Goal: Find specific page/section: Find specific page/section

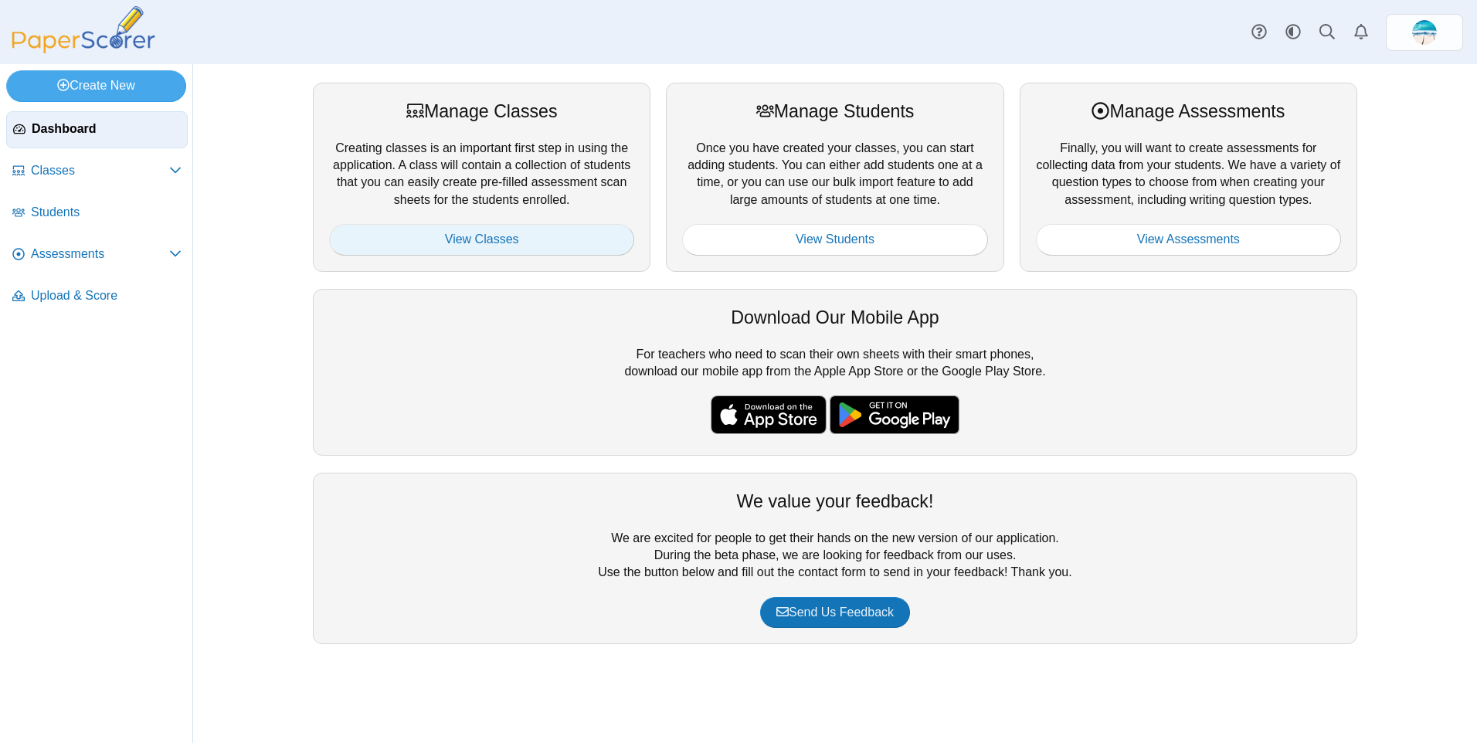
click at [425, 253] on link "View Classes" at bounding box center [481, 239] width 305 height 31
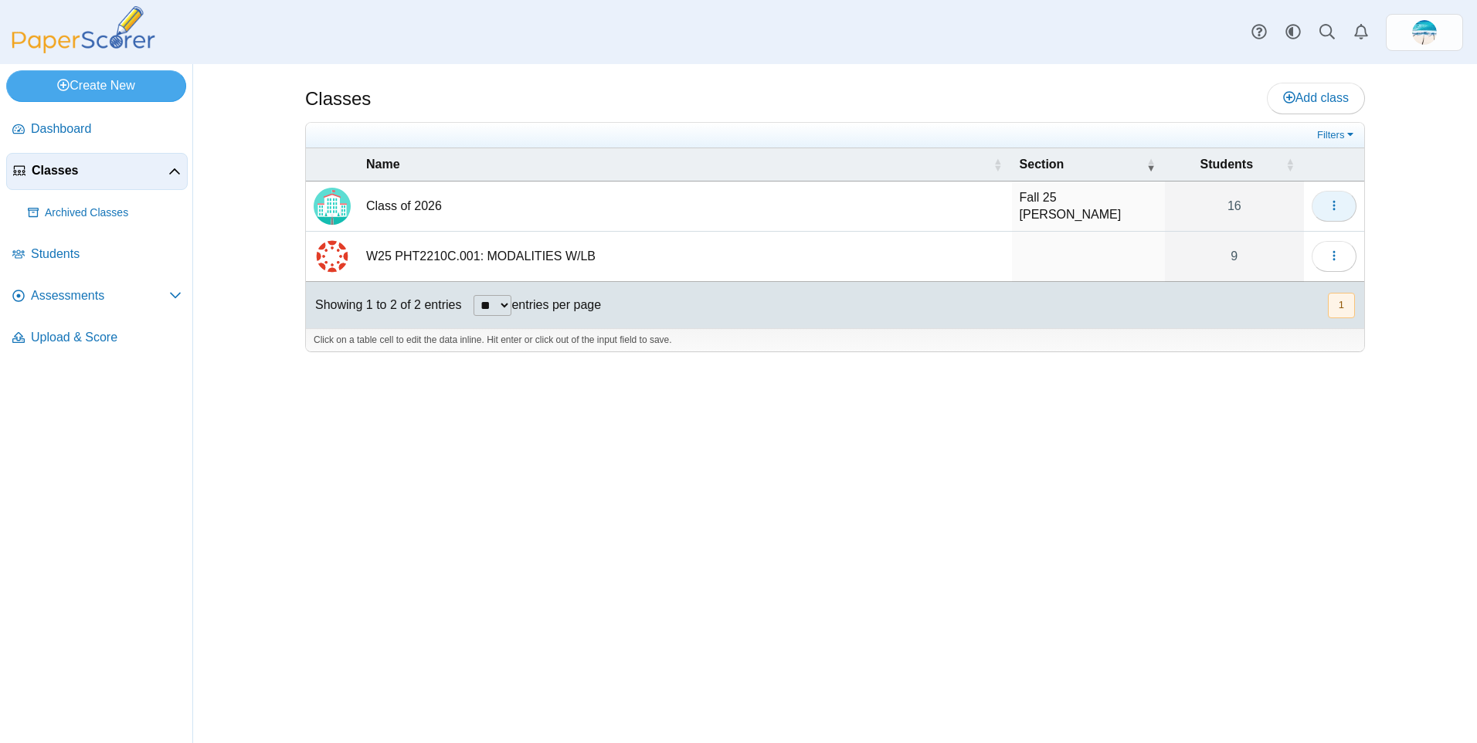
click at [1332, 208] on icon "button" at bounding box center [1334, 205] width 12 height 12
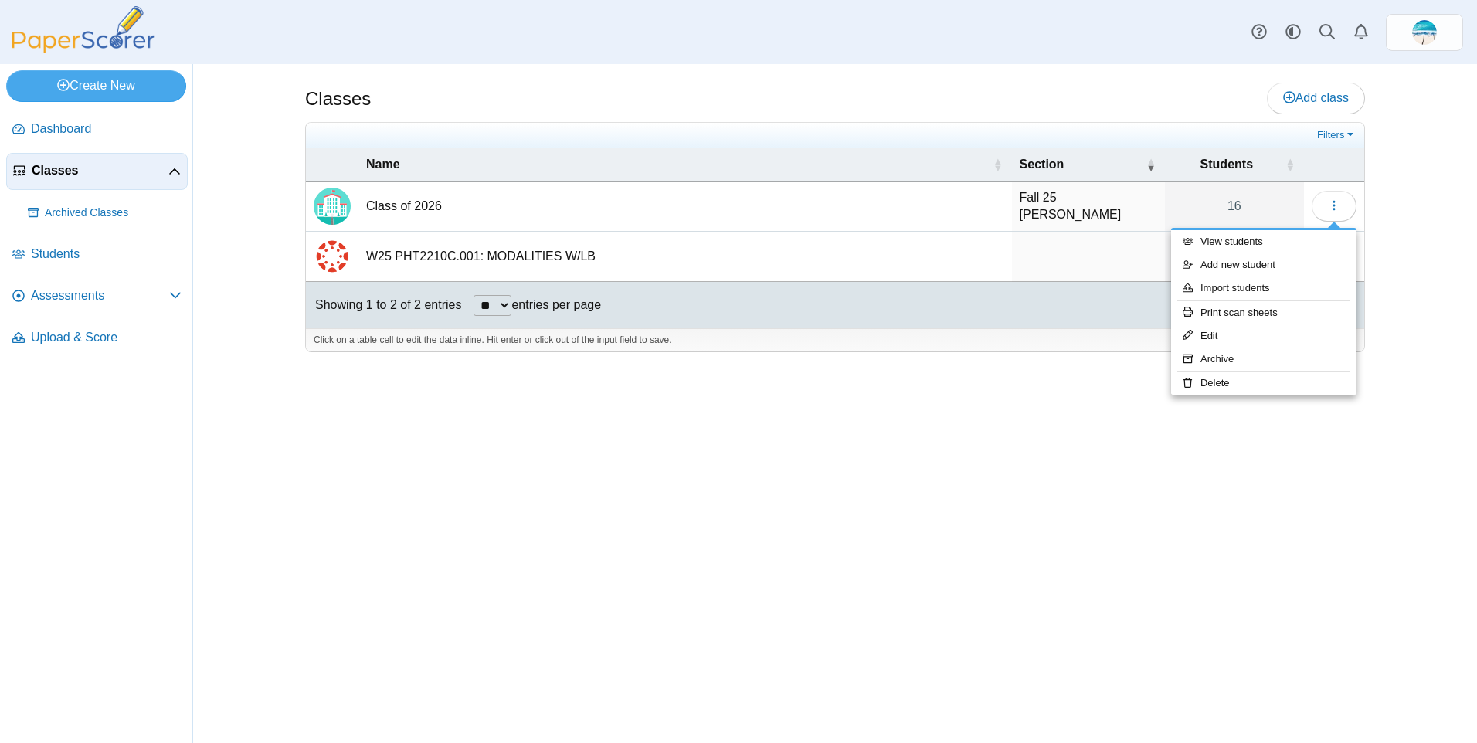
drag, startPoint x: 894, startPoint y: 524, endPoint x: 871, endPoint y: 524, distance: 23.9
click at [894, 524] on div "Classes Add class Filters 16" at bounding box center [835, 403] width 1159 height 679
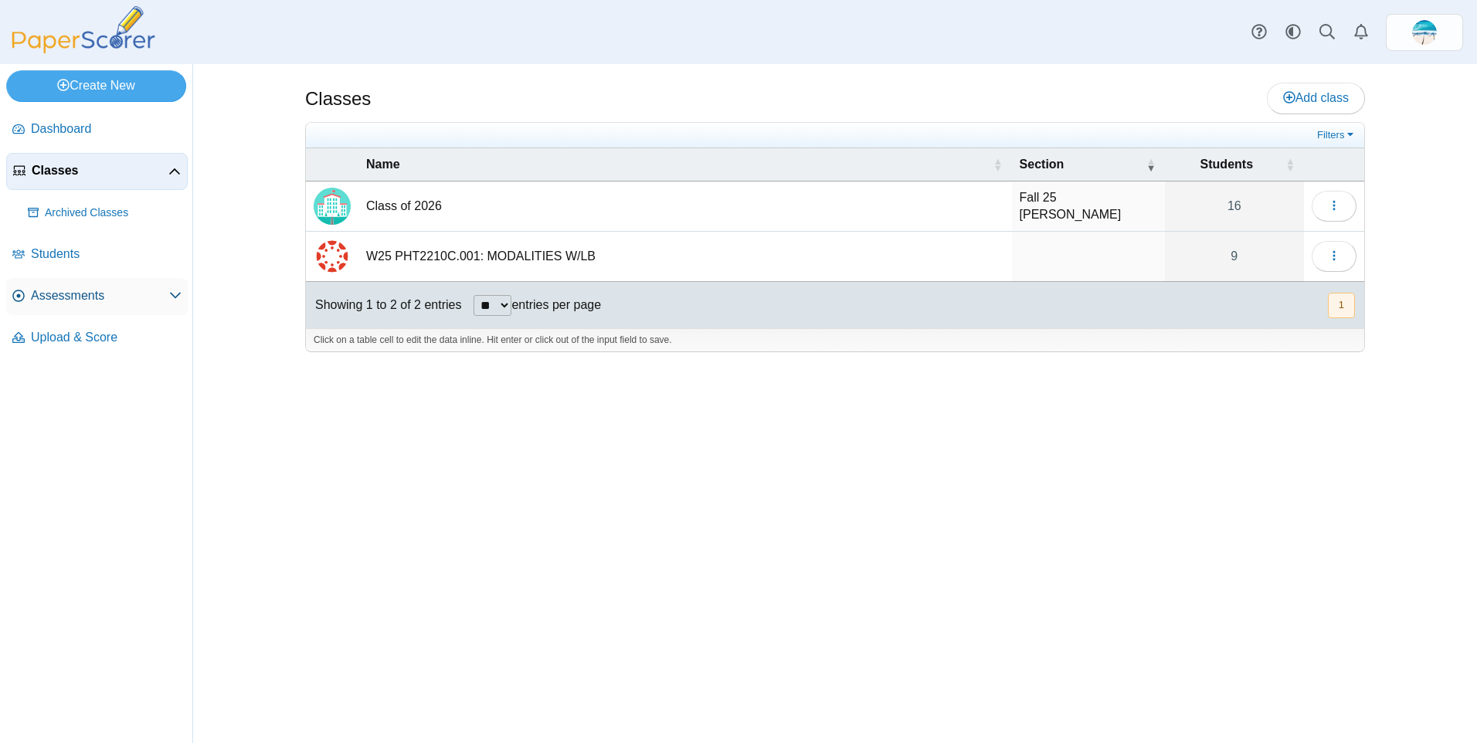
click at [73, 292] on span "Assessments" at bounding box center [100, 295] width 138 height 17
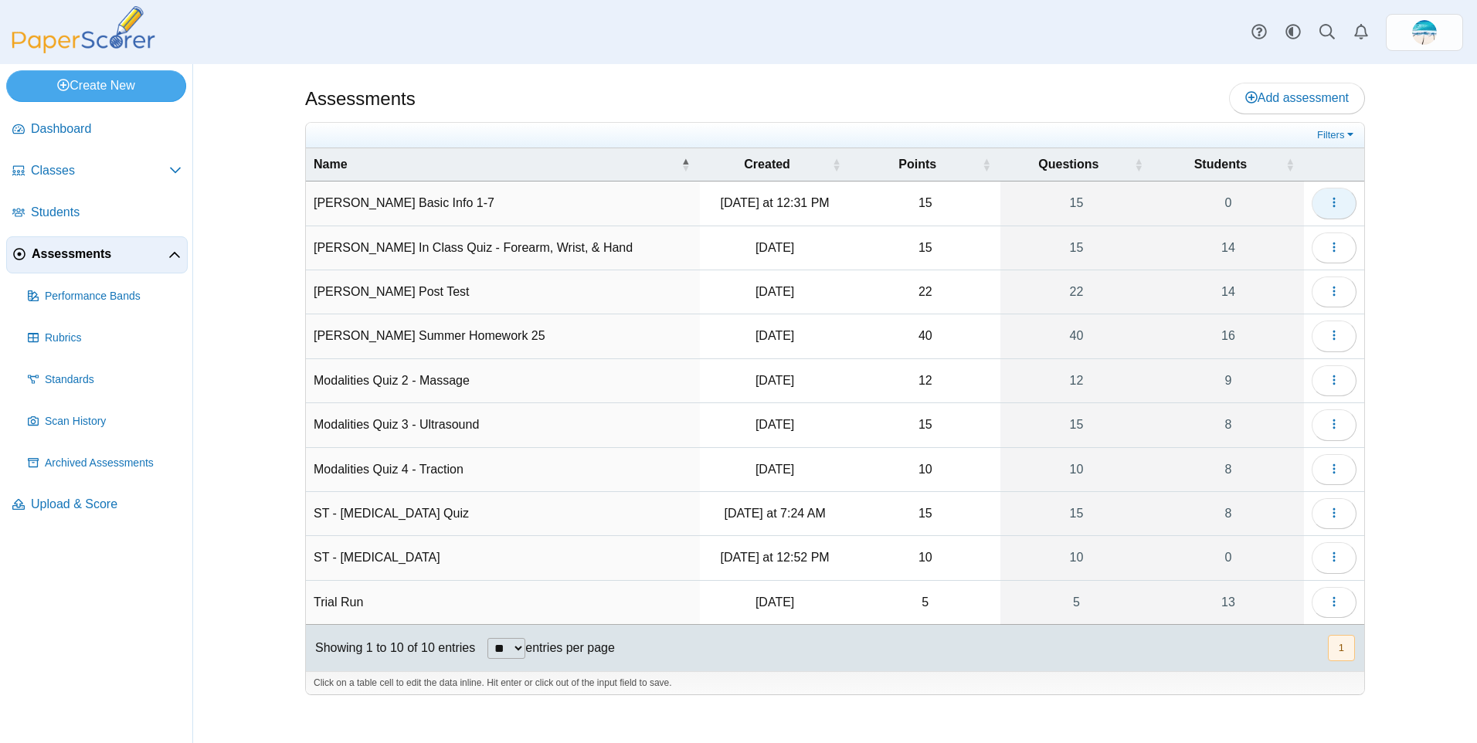
click at [1325, 203] on button "button" at bounding box center [1334, 203] width 45 height 31
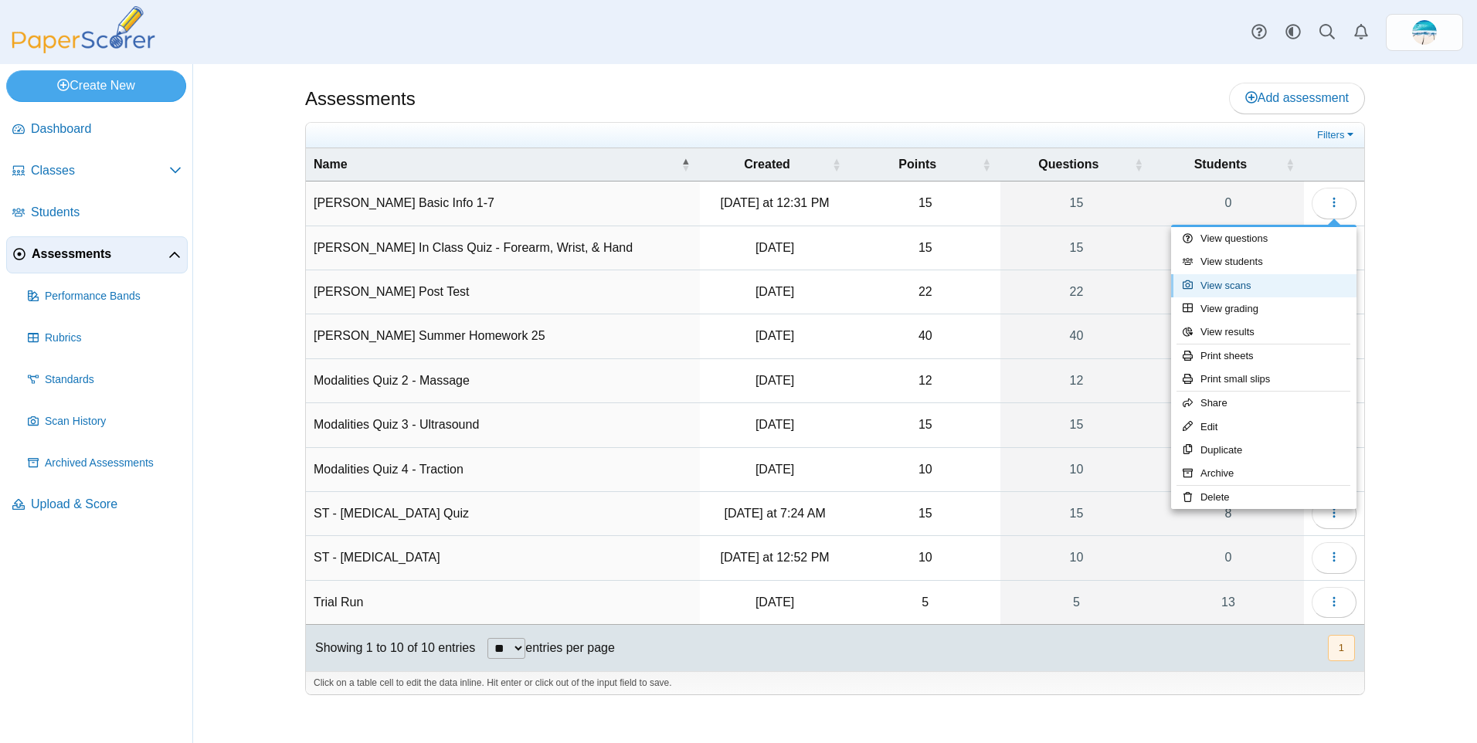
click at [1232, 290] on link "View scans" at bounding box center [1263, 285] width 185 height 23
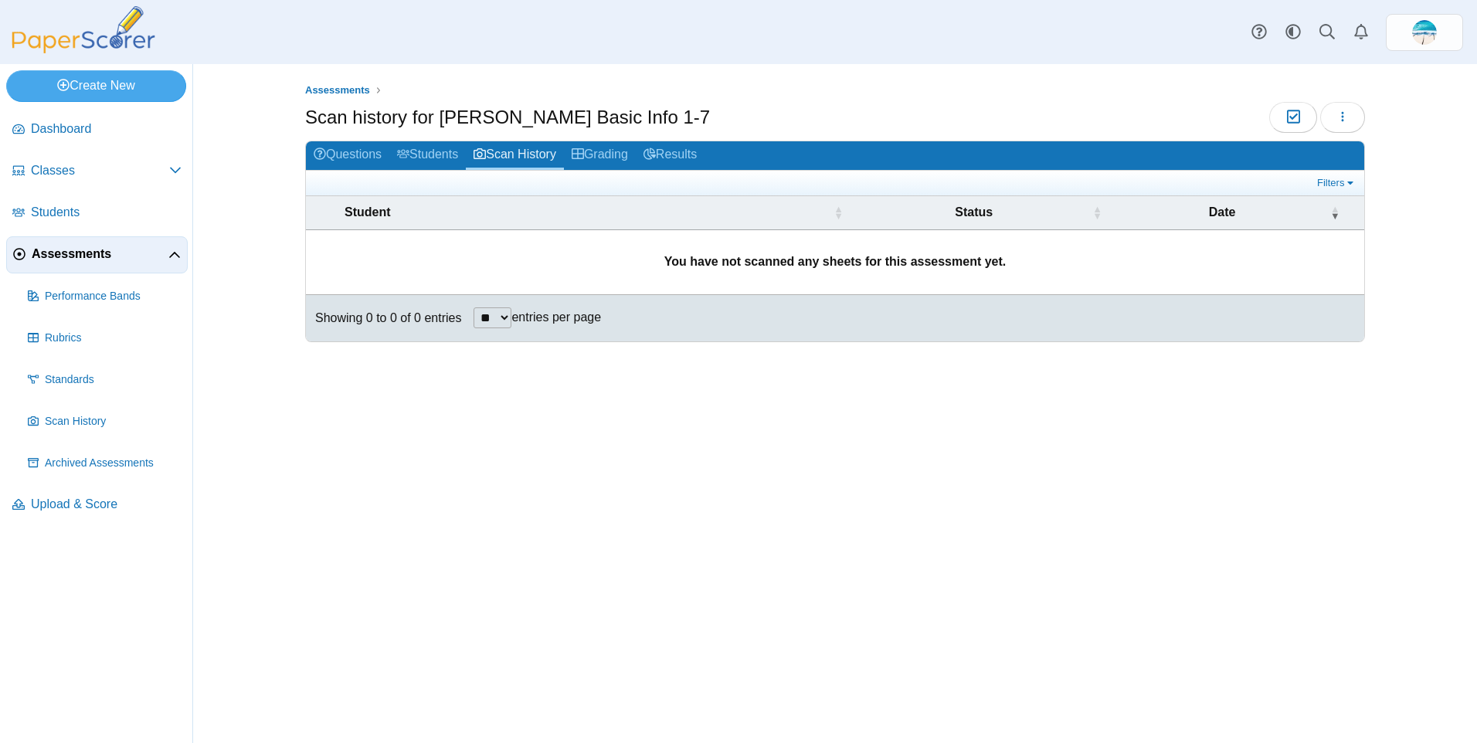
click at [114, 256] on span "Assessments" at bounding box center [100, 254] width 137 height 17
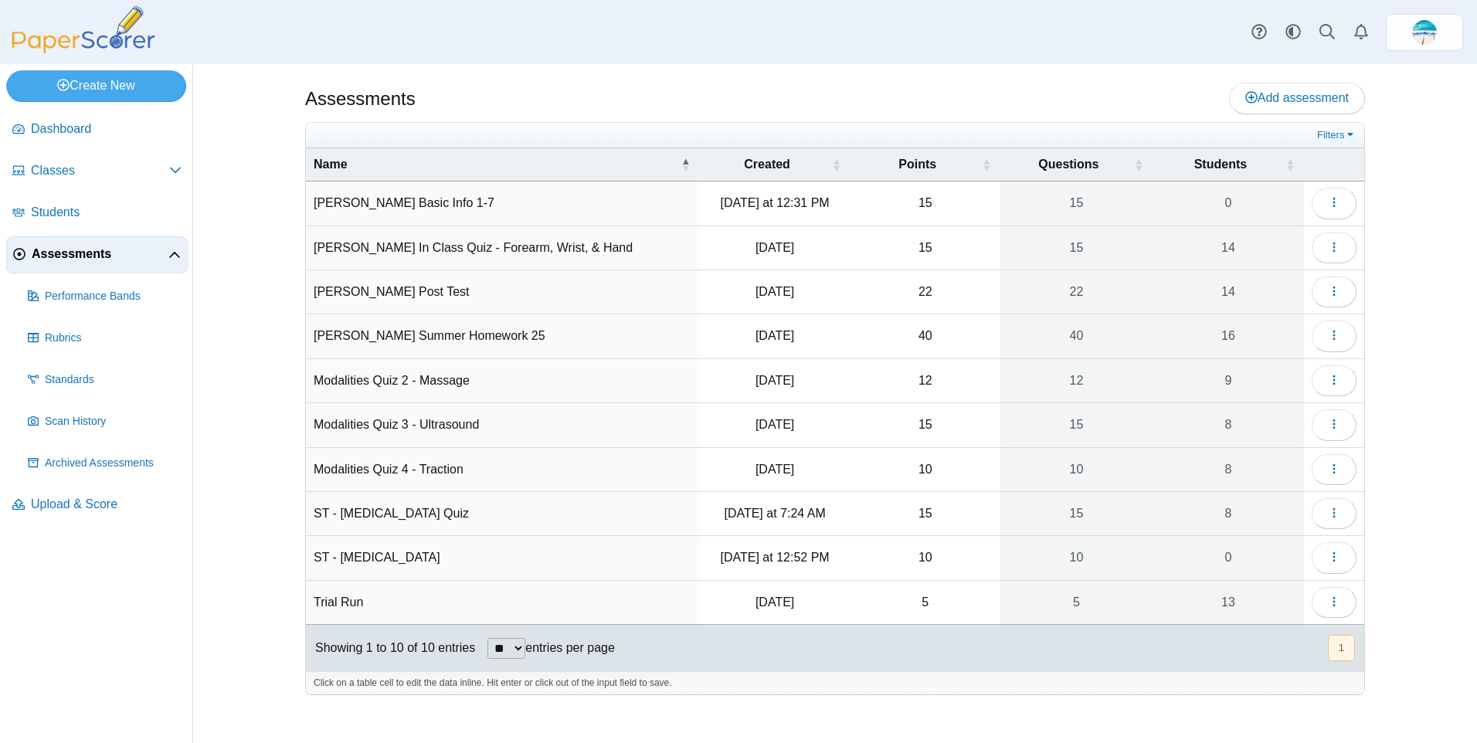
click at [407, 203] on td "Kines Basic Info 1-7" at bounding box center [503, 204] width 394 height 44
click at [406, 205] on td "[PERSON_NAME] Basic Info 1-7" at bounding box center [503, 204] width 394 height 44
click at [1341, 199] on button "button" at bounding box center [1334, 203] width 45 height 31
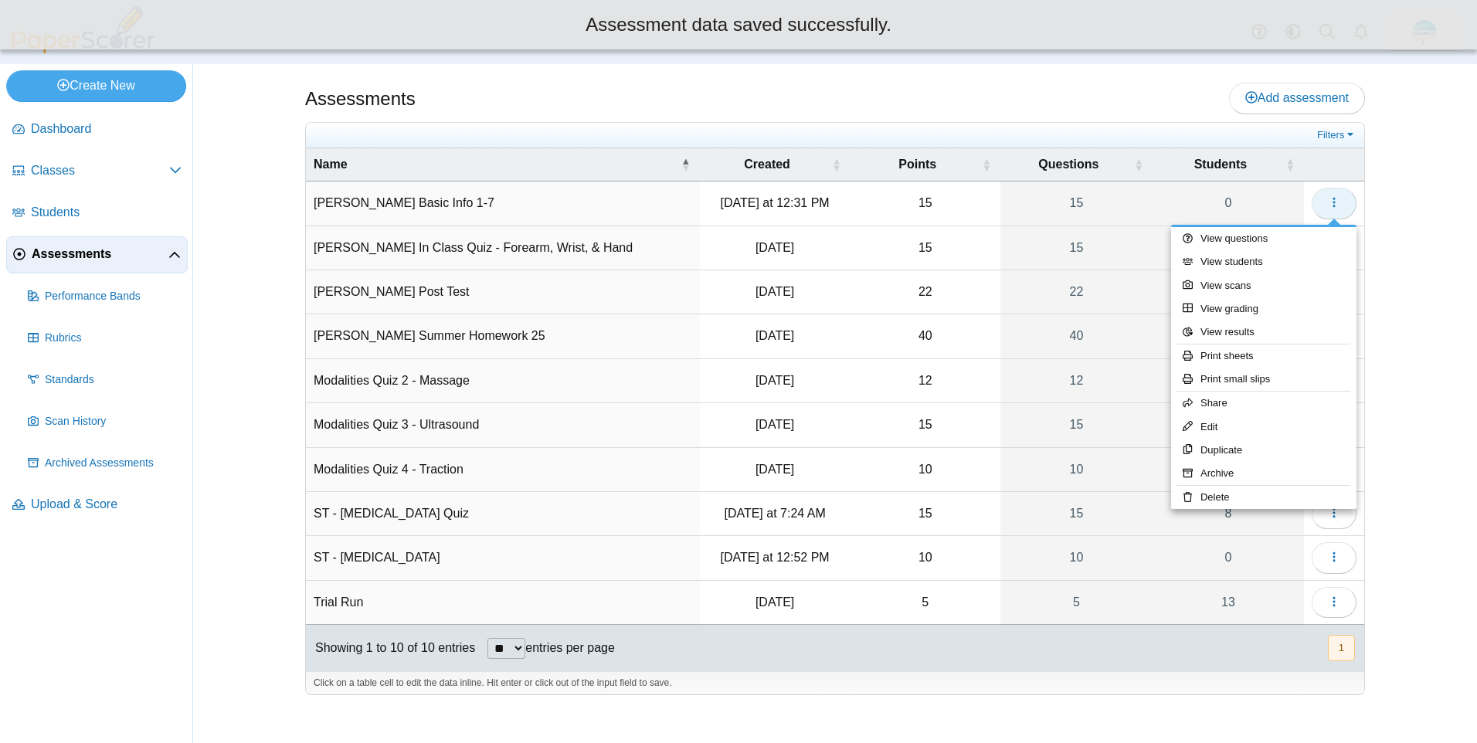
click at [1337, 196] on icon "button" at bounding box center [1334, 202] width 12 height 12
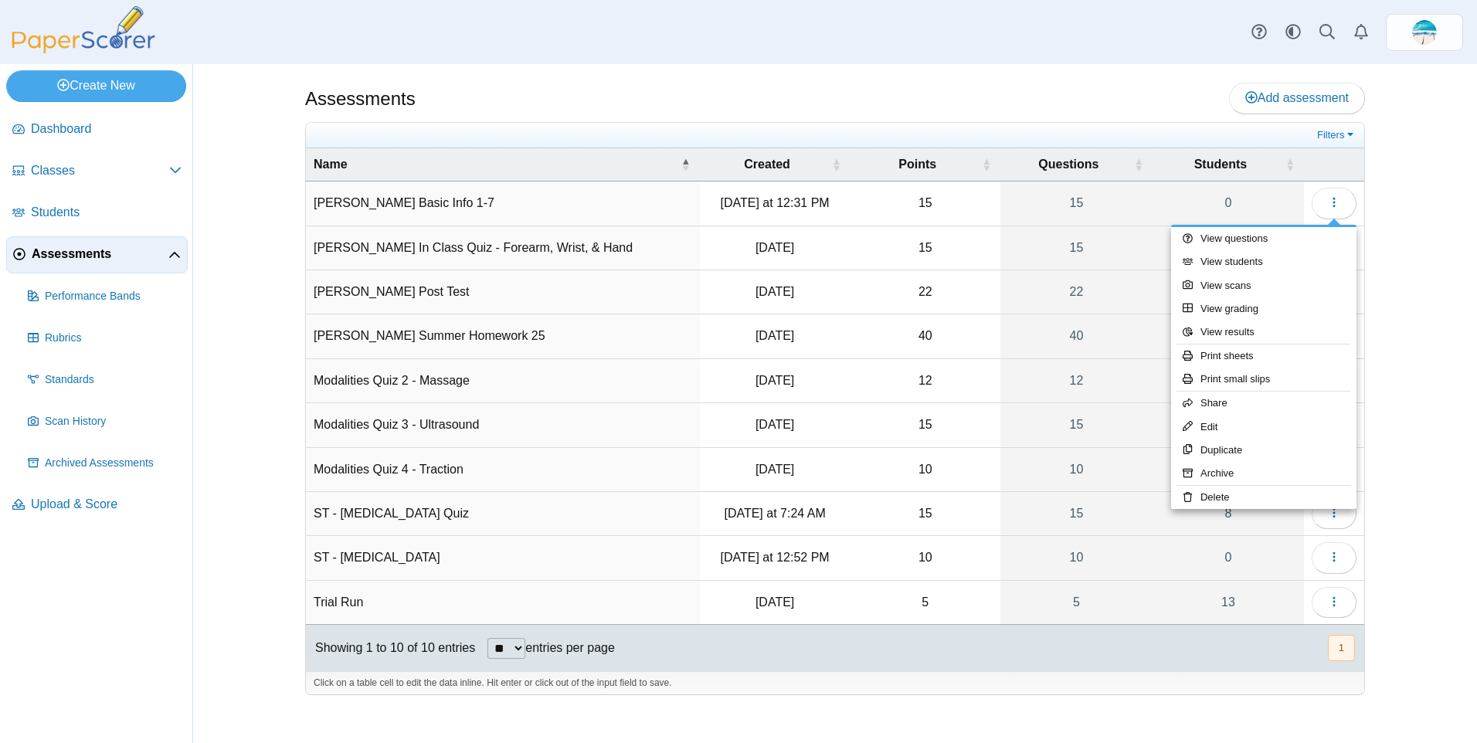
click at [1464, 201] on div "Assessments Add assessment Filters" at bounding box center [835, 403] width 1284 height 679
